Goal: Task Accomplishment & Management: Use online tool/utility

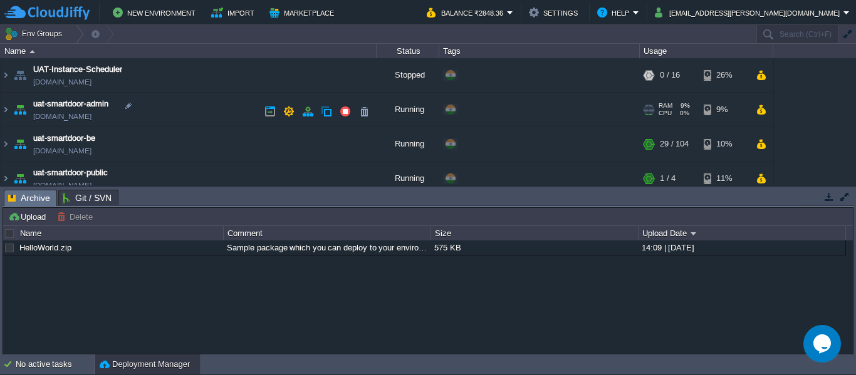
scroll to position [114, 0]
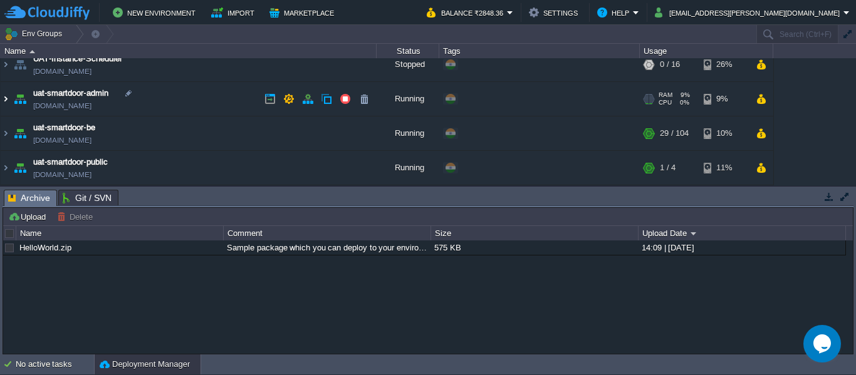
click at [3, 97] on img at bounding box center [6, 99] width 10 height 34
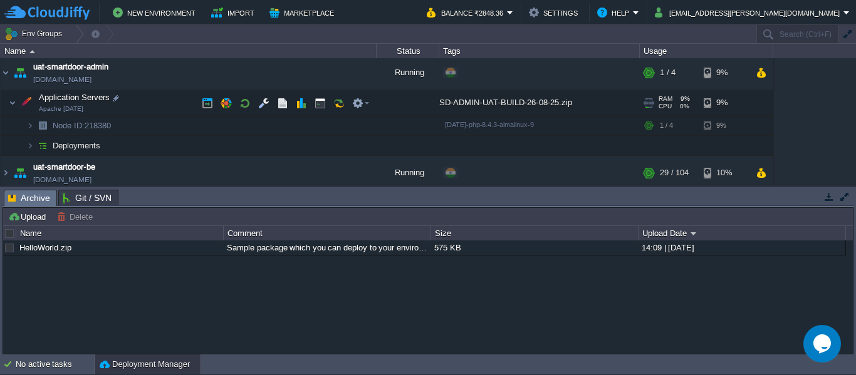
scroll to position [140, 0]
click at [24, 145] on img at bounding box center [18, 141] width 18 height 11
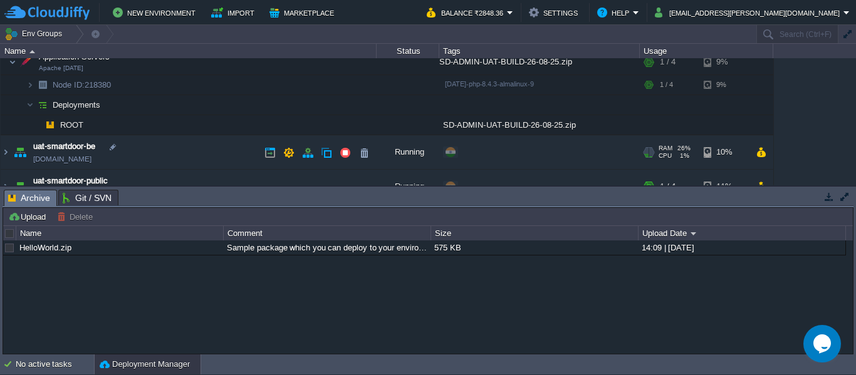
scroll to position [181, 0]
click at [363, 130] on button "button" at bounding box center [363, 124] width 11 height 11
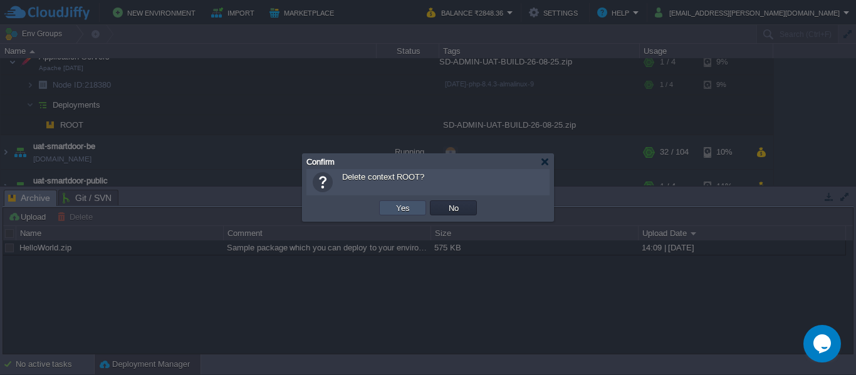
click at [400, 207] on button "Yes" at bounding box center [402, 207] width 21 height 11
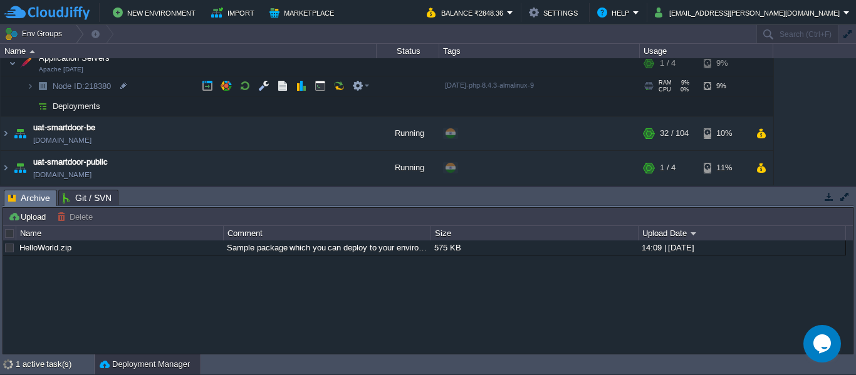
scroll to position [175, 0]
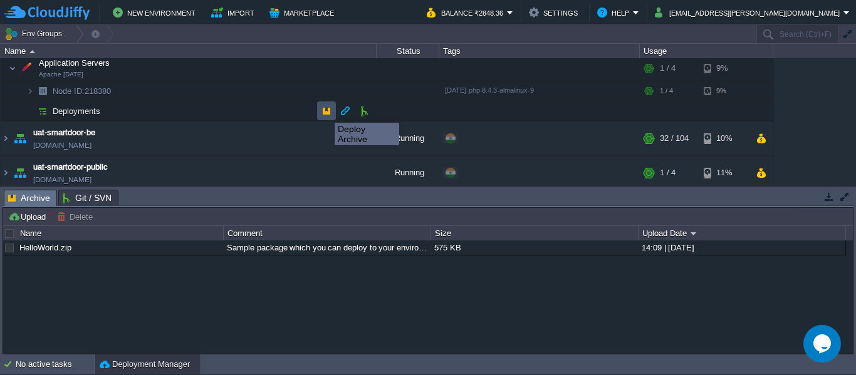
click at [325, 112] on button "button" at bounding box center [326, 110] width 11 height 11
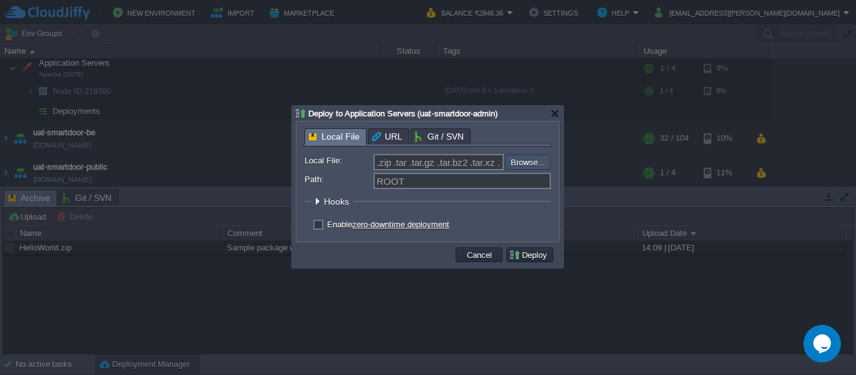
click at [516, 164] on input "file" at bounding box center [471, 162] width 158 height 15
type input "C:\fakepath\SD-ADMIN-UAT-BUILD-28-08-25.zip"
type input "SD-ADMIN-UAT-BUILD-28-08-25.zip"
click at [531, 254] on button "Deploy" at bounding box center [530, 254] width 42 height 11
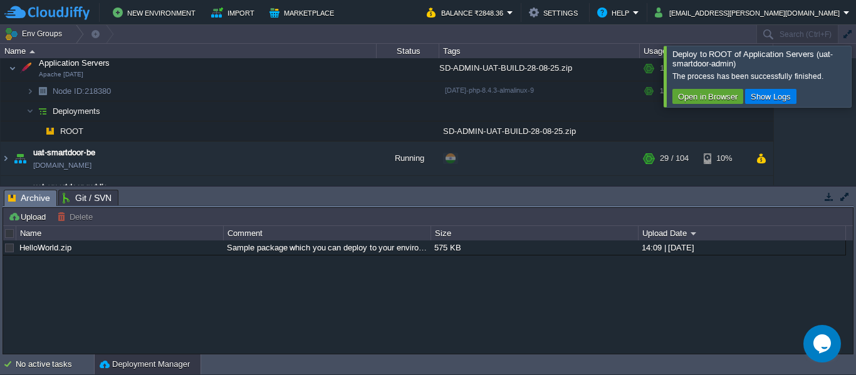
click at [855, 81] on div at bounding box center [871, 76] width 0 height 61
